Goal: Find contact information: Find contact information

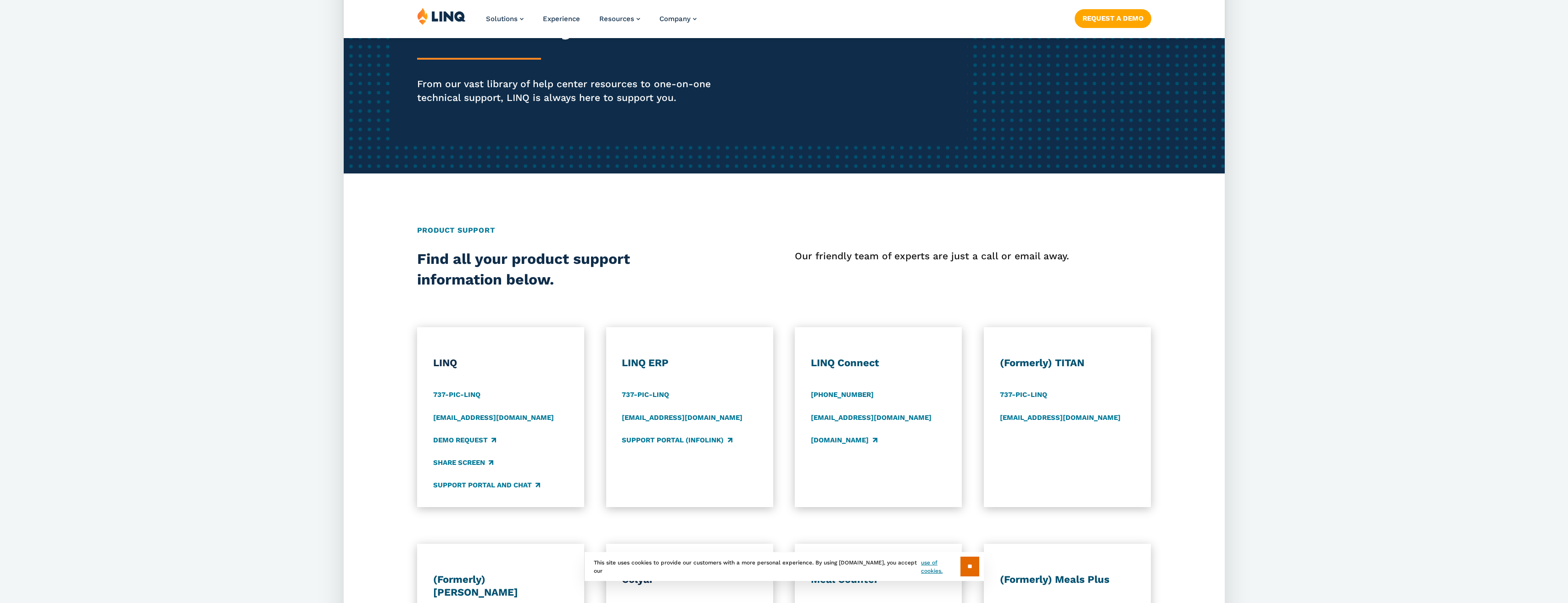
scroll to position [184, 0]
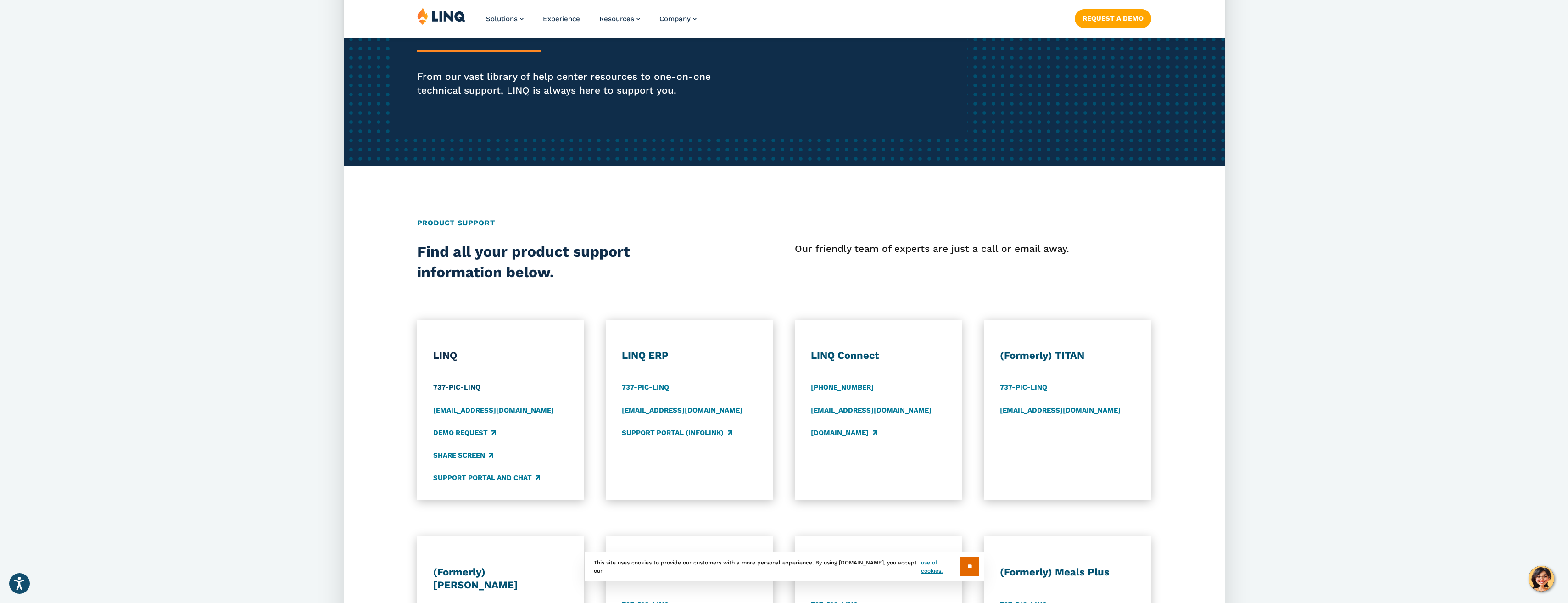
click at [459, 387] on link "737-PIC-LINQ" at bounding box center [456, 387] width 47 height 10
click at [459, 386] on link "737-PIC-LINQ" at bounding box center [456, 387] width 47 height 10
click at [537, 351] on h3 "LINQ" at bounding box center [500, 355] width 135 height 13
drag, startPoint x: 450, startPoint y: 387, endPoint x: 278, endPoint y: 391, distance: 172.0
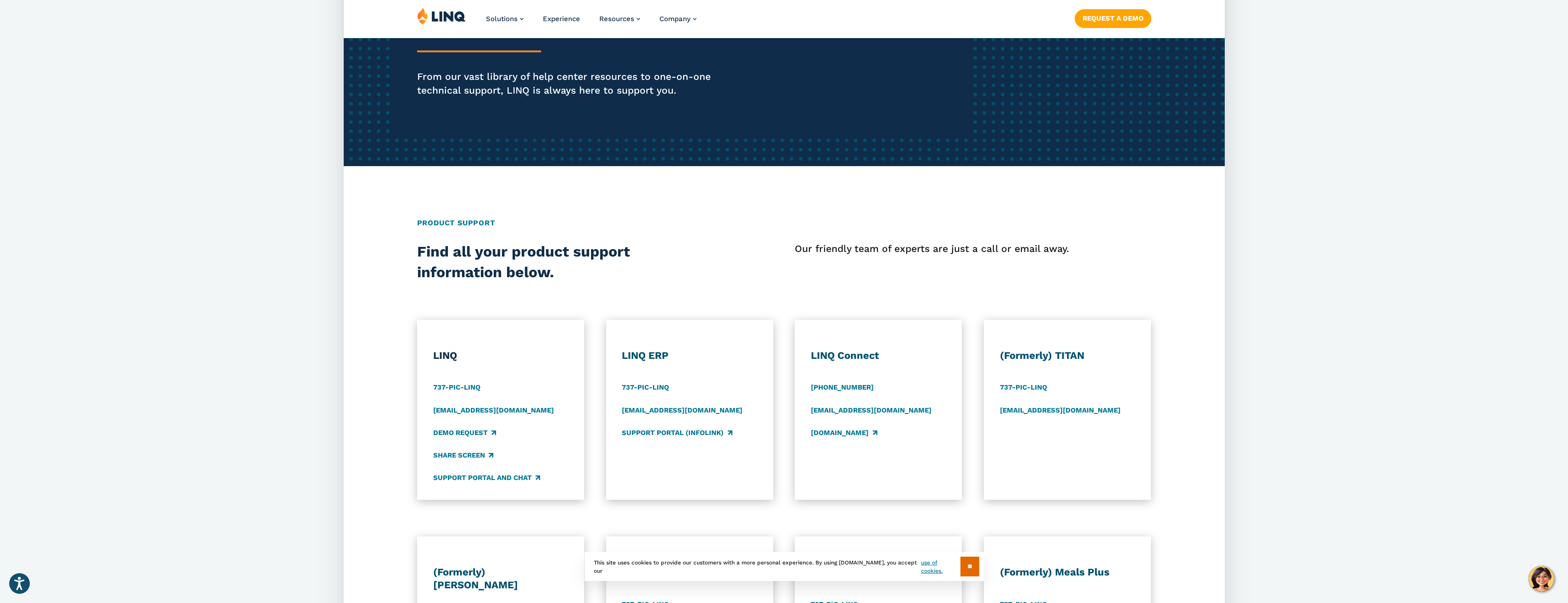
drag, startPoint x: 863, startPoint y: 387, endPoint x: 804, endPoint y: 390, distance: 59.1
click at [804, 390] on div "LINQ Connect [PHONE_NUMBER] [EMAIL_ADDRESS][DOMAIN_NAME] [DOMAIN_NAME]" at bounding box center [878, 410] width 167 height 180
copy link "[PHONE_NUMBER]"
drag, startPoint x: 927, startPoint y: 409, endPoint x: 813, endPoint y: 414, distance: 114.1
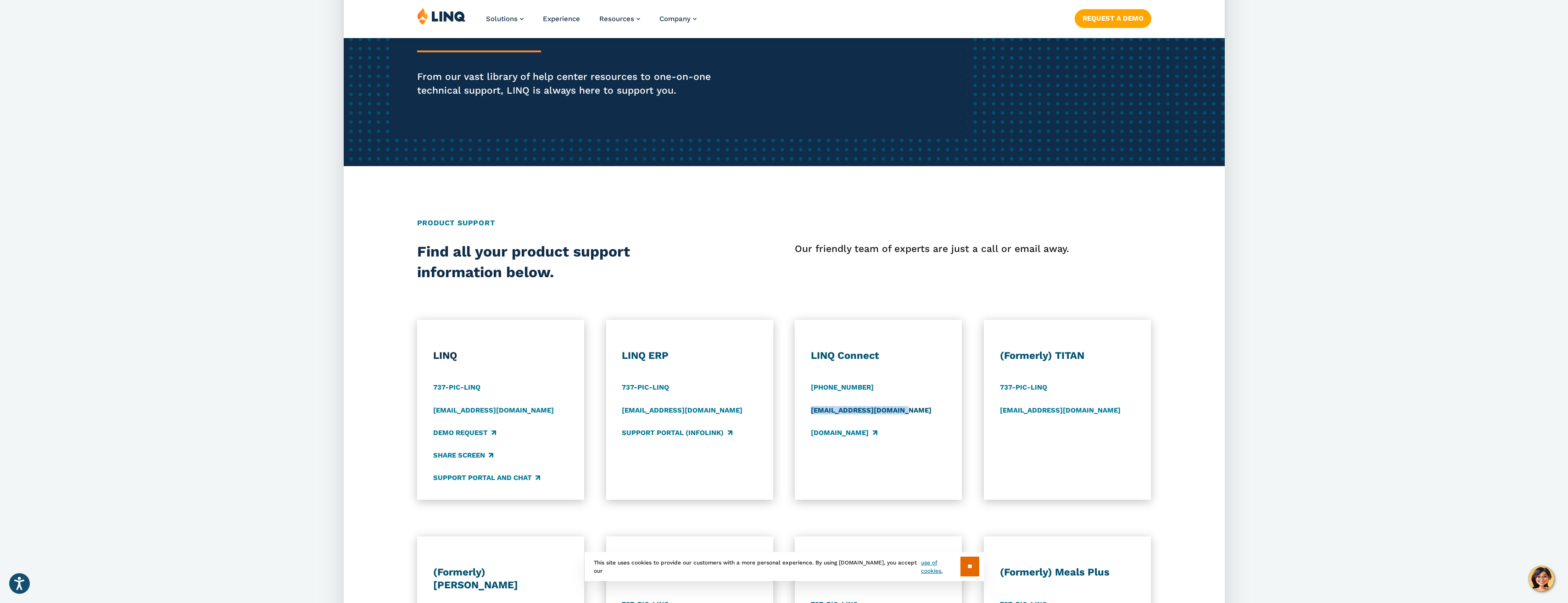
click at [813, 414] on div "[EMAIL_ADDRESS][DOMAIN_NAME]" at bounding box center [878, 409] width 135 height 10
copy link "[EMAIL_ADDRESS][DOMAIN_NAME]"
drag, startPoint x: 508, startPoint y: 411, endPoint x: 416, endPoint y: 406, distance: 92.1
drag, startPoint x: 416, startPoint y: 406, endPoint x: 431, endPoint y: 411, distance: 15.8
click at [431, 411] on div "LINQ 737-PIC-[GEOGRAPHIC_DATA] [EMAIL_ADDRESS][DOMAIN_NAME] Demo Request Share …" at bounding box center [500, 410] width 167 height 180
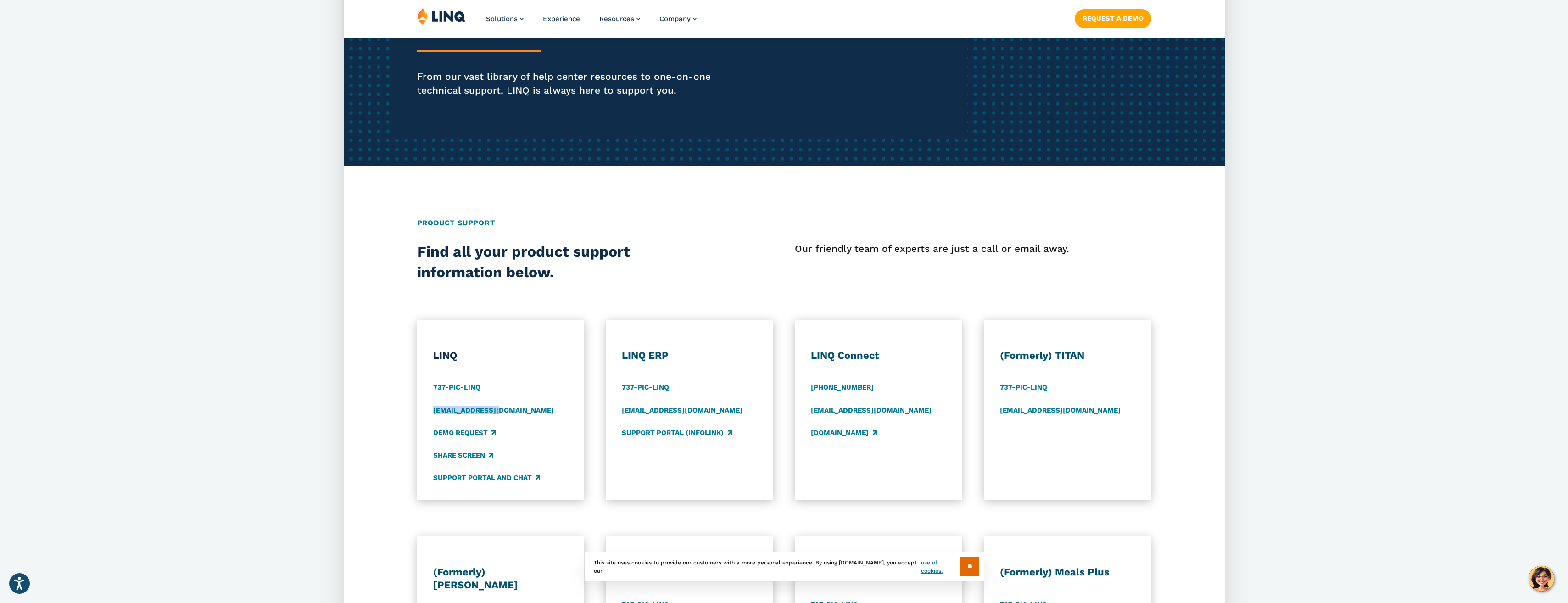
drag, startPoint x: 431, startPoint y: 411, endPoint x: 517, endPoint y: 415, distance: 86.1
click at [517, 415] on div "LINQ 737-PIC-[GEOGRAPHIC_DATA] [EMAIL_ADDRESS][DOMAIN_NAME] Demo Request Share …" at bounding box center [500, 410] width 167 height 180
copy link "[EMAIL_ADDRESS][DOMAIN_NAME]"
drag, startPoint x: 450, startPoint y: 385, endPoint x: 439, endPoint y: 387, distance: 11.2
click at [439, 387] on link "737-PIC-LINQ" at bounding box center [456, 387] width 47 height 10
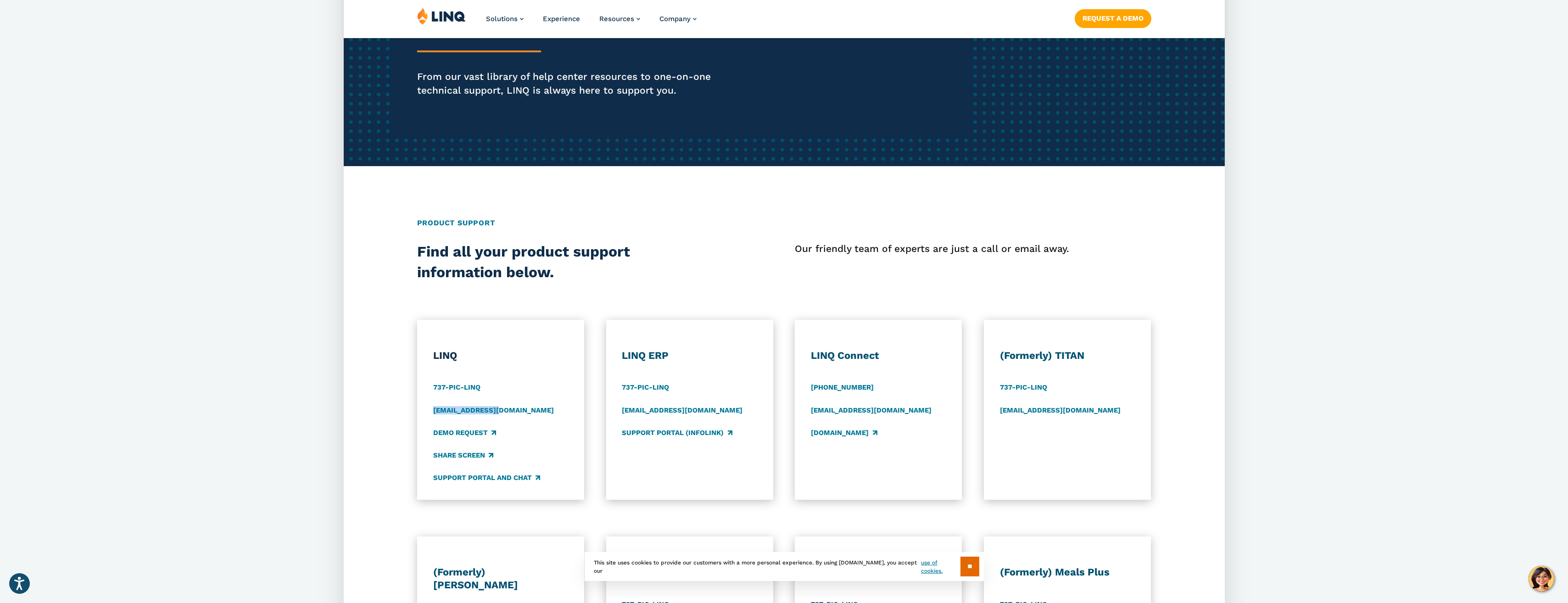
click at [735, 247] on div "Find all your product support information below. Our friendly team of experts a…" at bounding box center [784, 262] width 881 height 42
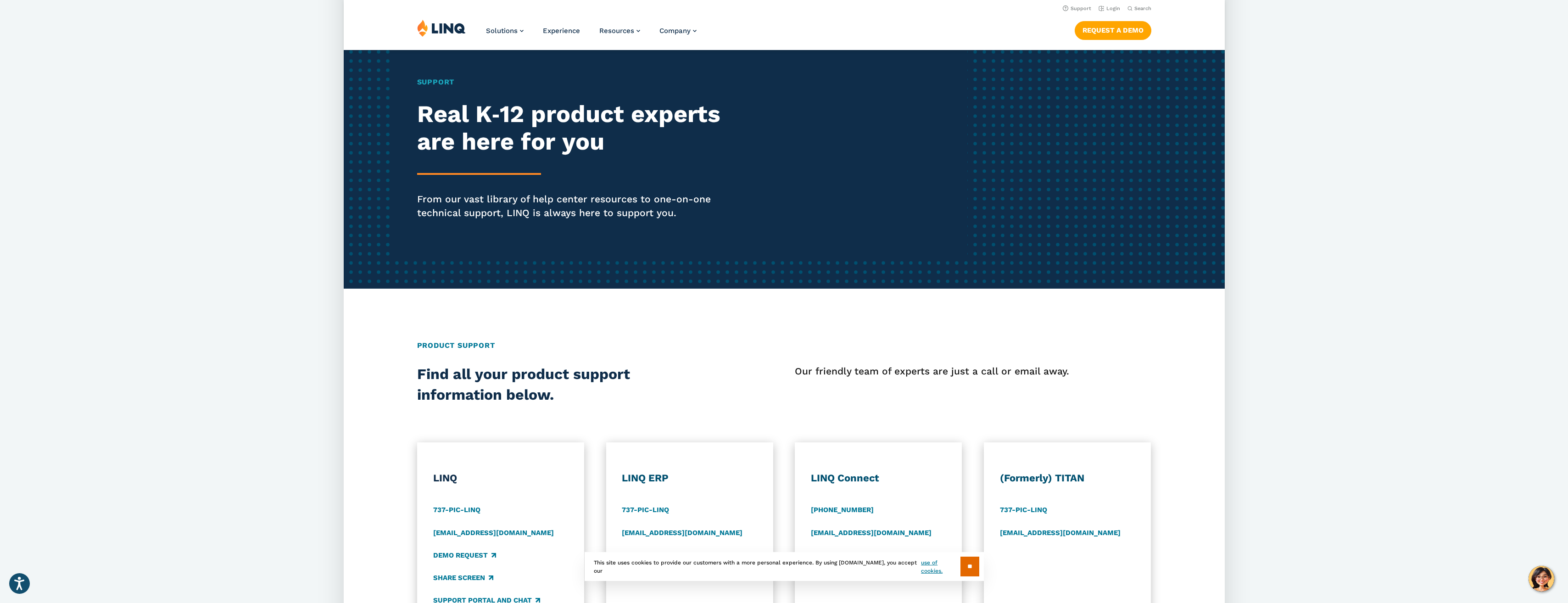
scroll to position [0, 0]
